Goal: Find specific fact: Find specific fact

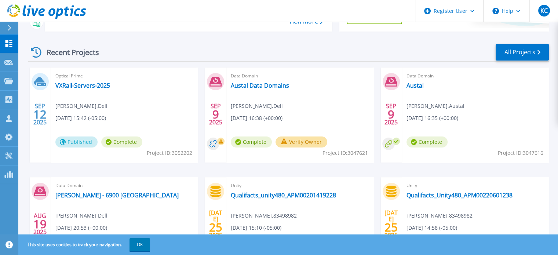
scroll to position [182, 0]
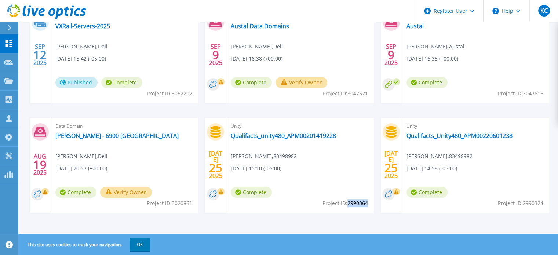
drag, startPoint x: 367, startPoint y: 202, endPoint x: 348, endPoint y: 205, distance: 19.7
click at [348, 205] on span "Project ID: 2990364" at bounding box center [346, 203] width 46 height 8
copy span "2990364"
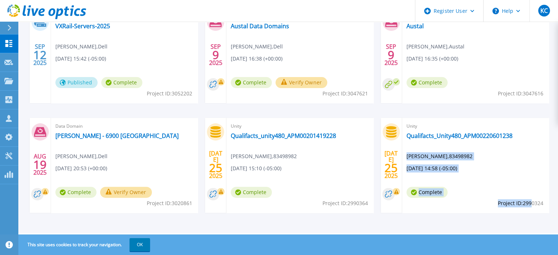
drag, startPoint x: 543, startPoint y: 203, endPoint x: 534, endPoint y: 204, distance: 8.9
click at [533, 204] on div "Unity Qualifacts_Unity480_APM00220601238 [PERSON_NAME] , 83498982 [DATE] 14:58 …" at bounding box center [475, 165] width 147 height 95
drag, startPoint x: 535, startPoint y: 202, endPoint x: 528, endPoint y: 202, distance: 6.6
click at [534, 202] on span "Project ID: 2990324" at bounding box center [521, 203] width 46 height 8
click at [522, 201] on span "Project ID: 2990324" at bounding box center [521, 203] width 46 height 8
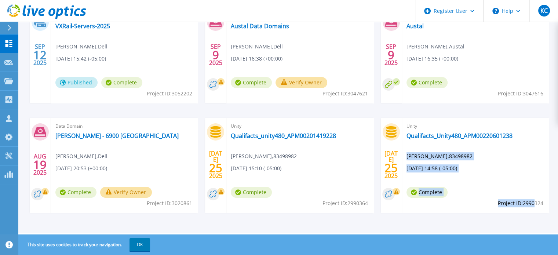
click at [524, 204] on span "Project ID: 2990324" at bounding box center [521, 203] width 46 height 8
click at [517, 178] on div "Unity Qualifacts_Unity480_APM00220601238 [PERSON_NAME] , 83498982 [DATE] 14:58 …" at bounding box center [475, 165] width 147 height 95
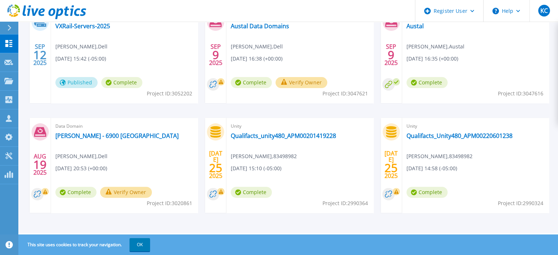
drag, startPoint x: 468, startPoint y: 193, endPoint x: 471, endPoint y: 195, distance: 3.9
click at [468, 192] on div "Unity Qualifacts_Unity480_APM00220601238 [PERSON_NAME] , 83498982 [DATE] 14:58 …" at bounding box center [475, 165] width 147 height 95
drag, startPoint x: 523, startPoint y: 203, endPoint x: 543, endPoint y: 205, distance: 20.7
click at [543, 205] on div "Unity Qualifacts_Unity480_APM00220601238 [PERSON_NAME] , 83498982 [DATE] 14:58 …" at bounding box center [475, 165] width 147 height 95
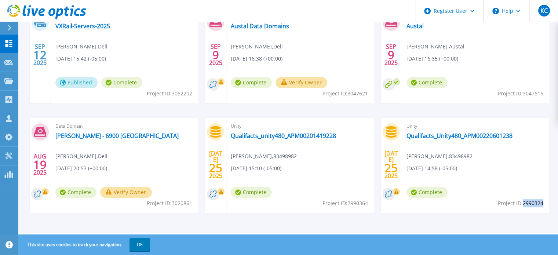
drag, startPoint x: 523, startPoint y: 204, endPoint x: 542, endPoint y: 204, distance: 19.5
click at [542, 204] on span "Project ID: 2990324" at bounding box center [521, 203] width 46 height 8
copy span "2990324"
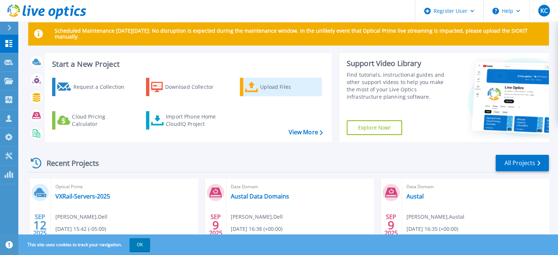
scroll to position [0, 0]
